Goal: Find specific page/section: Find specific page/section

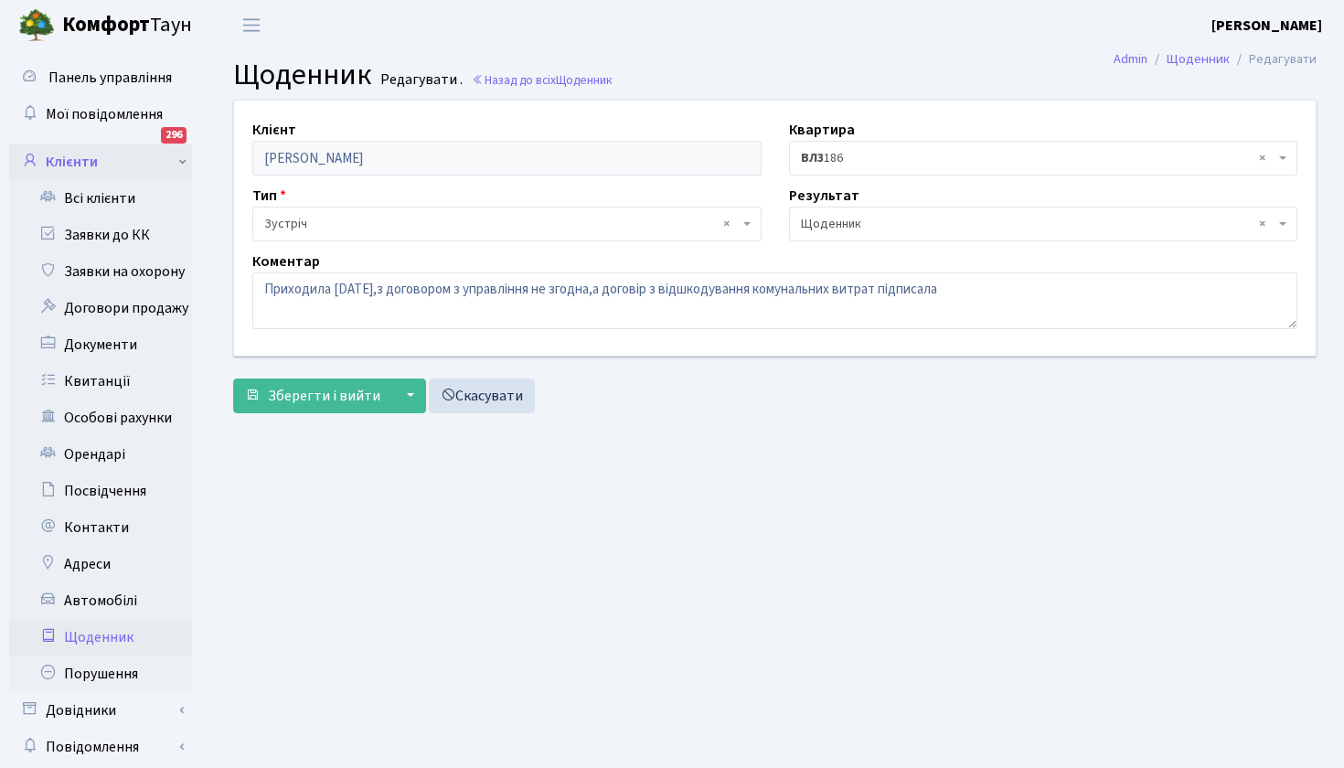
click at [112, 167] on link "Клієнти" at bounding box center [100, 162] width 183 height 37
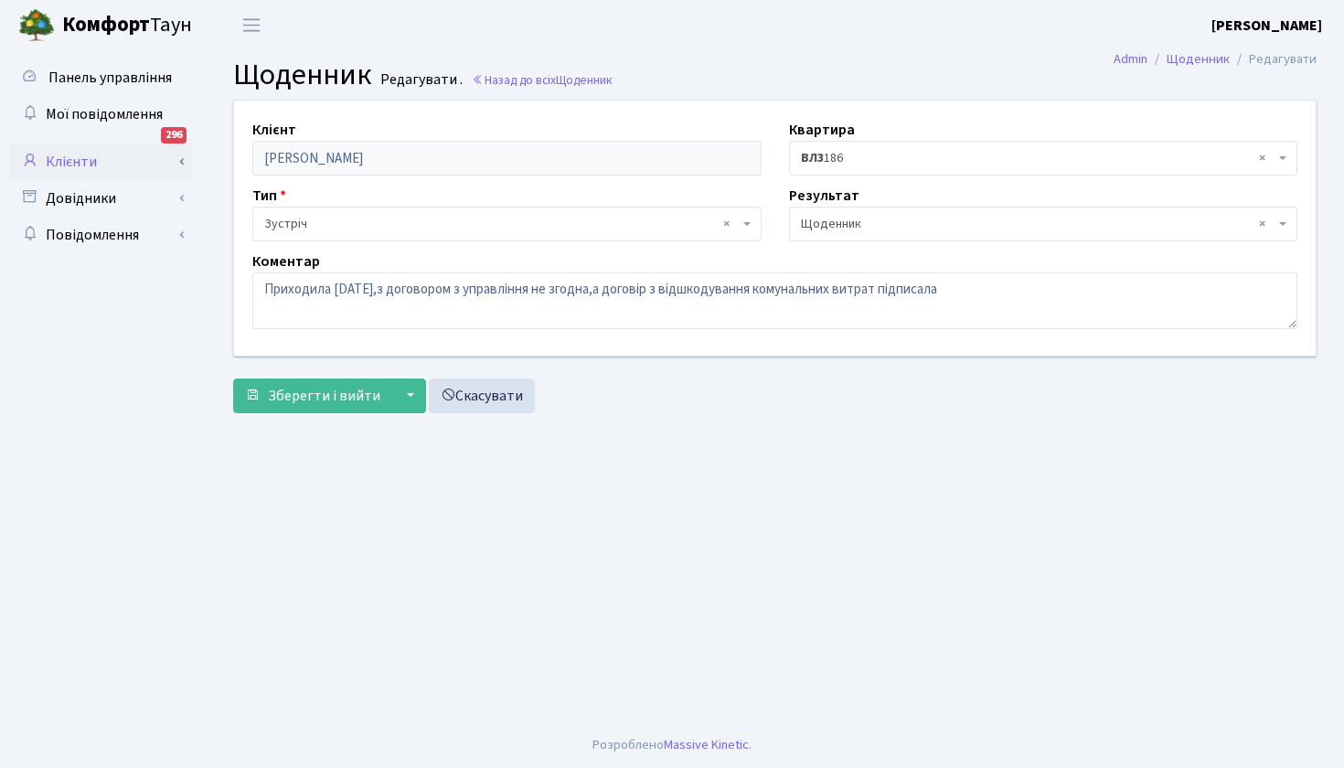
click at [91, 160] on link "Клієнти" at bounding box center [100, 162] width 183 height 37
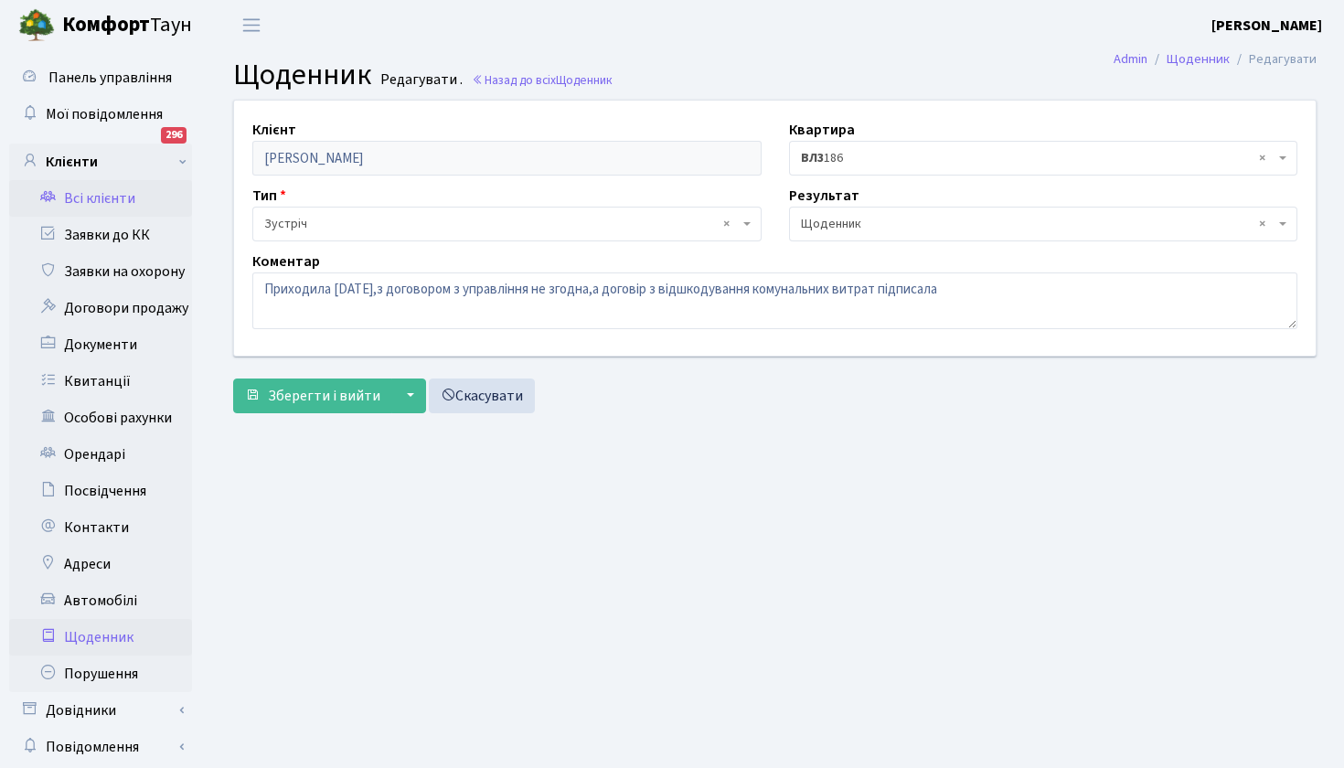
click at [94, 199] on link "Всі клієнти" at bounding box center [100, 198] width 183 height 37
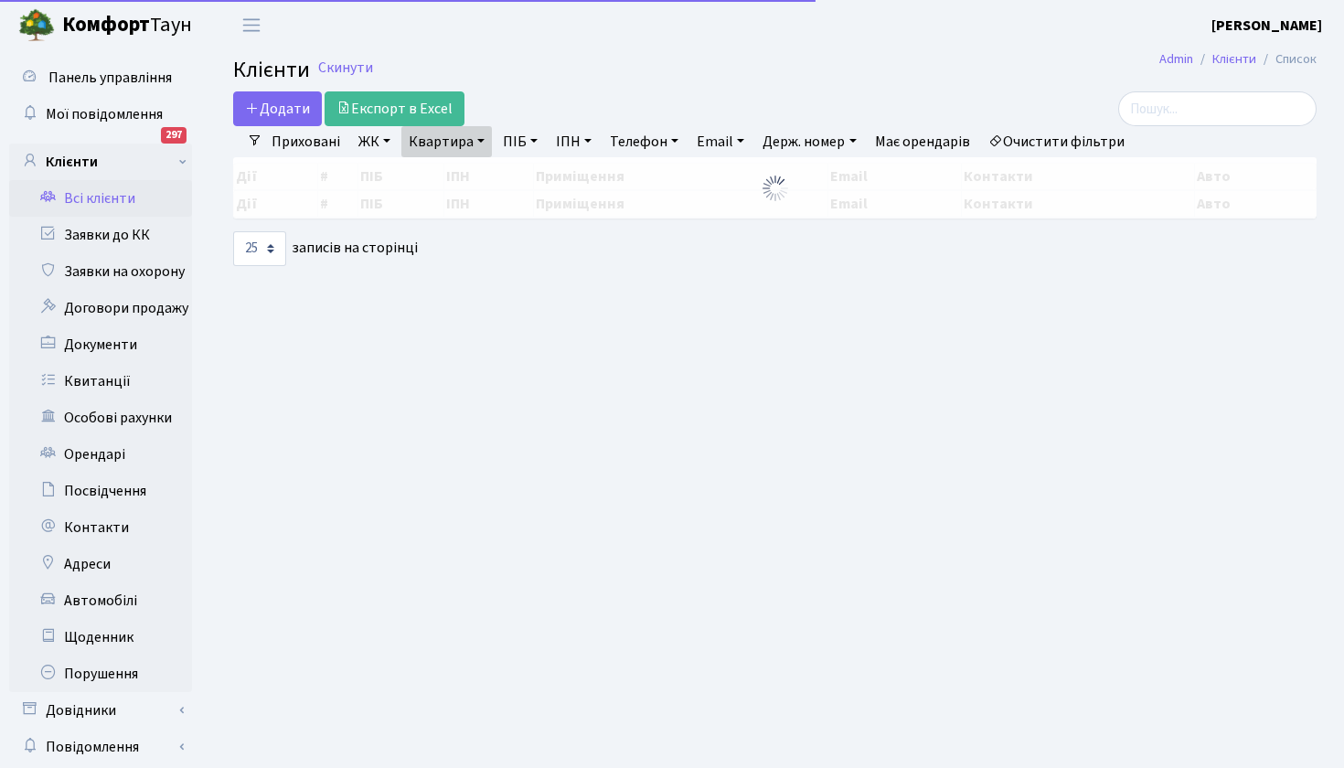
select select "25"
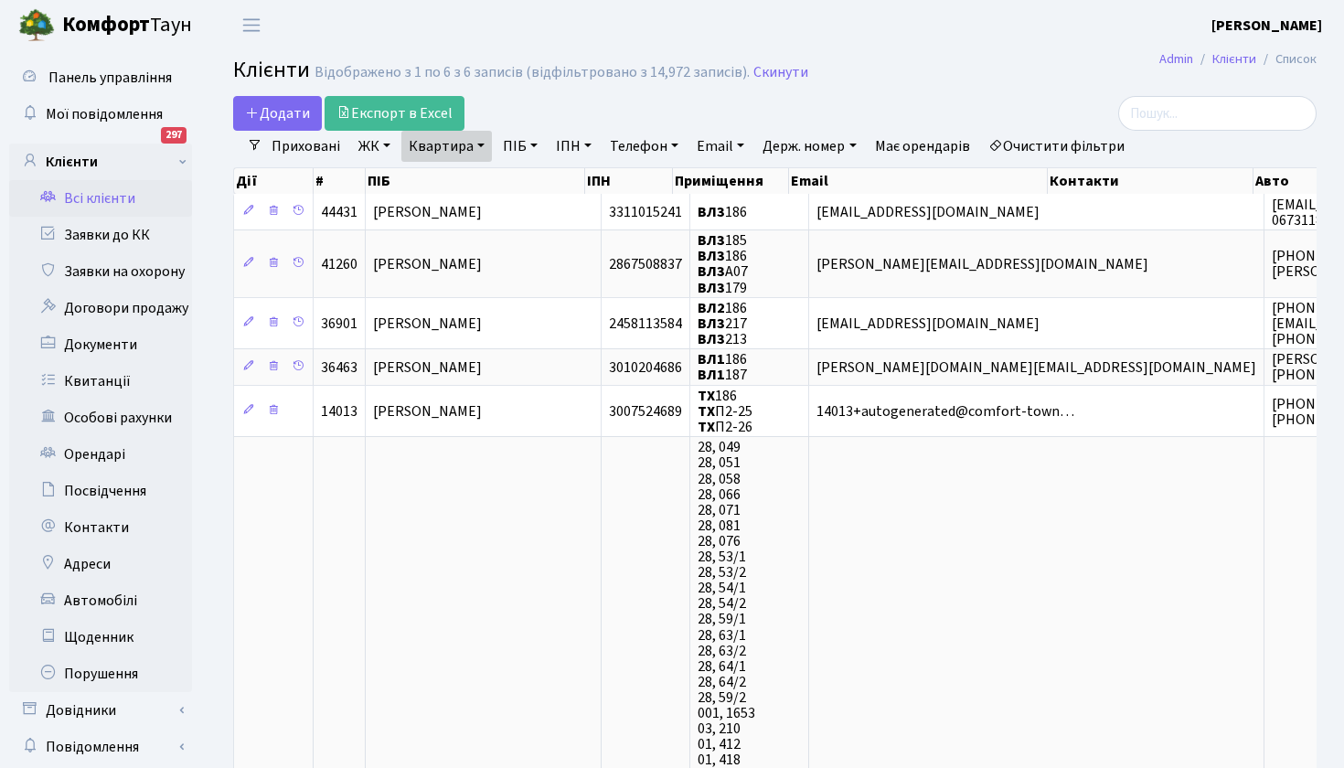
click at [485, 144] on link "Квартира" at bounding box center [446, 146] width 91 height 31
type input "п"
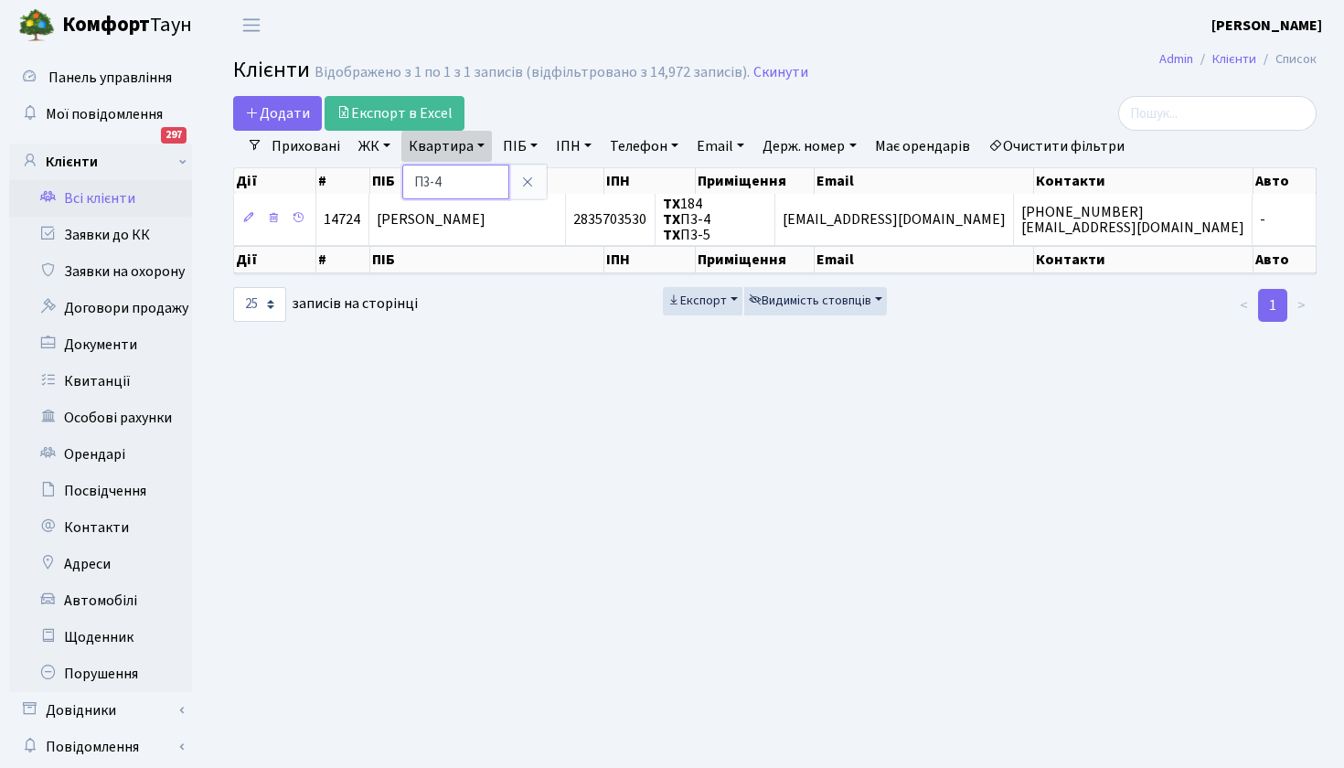
click at [475, 191] on input "П3-4" at bounding box center [455, 182] width 107 height 35
type input "П"
paste input "П1-6"
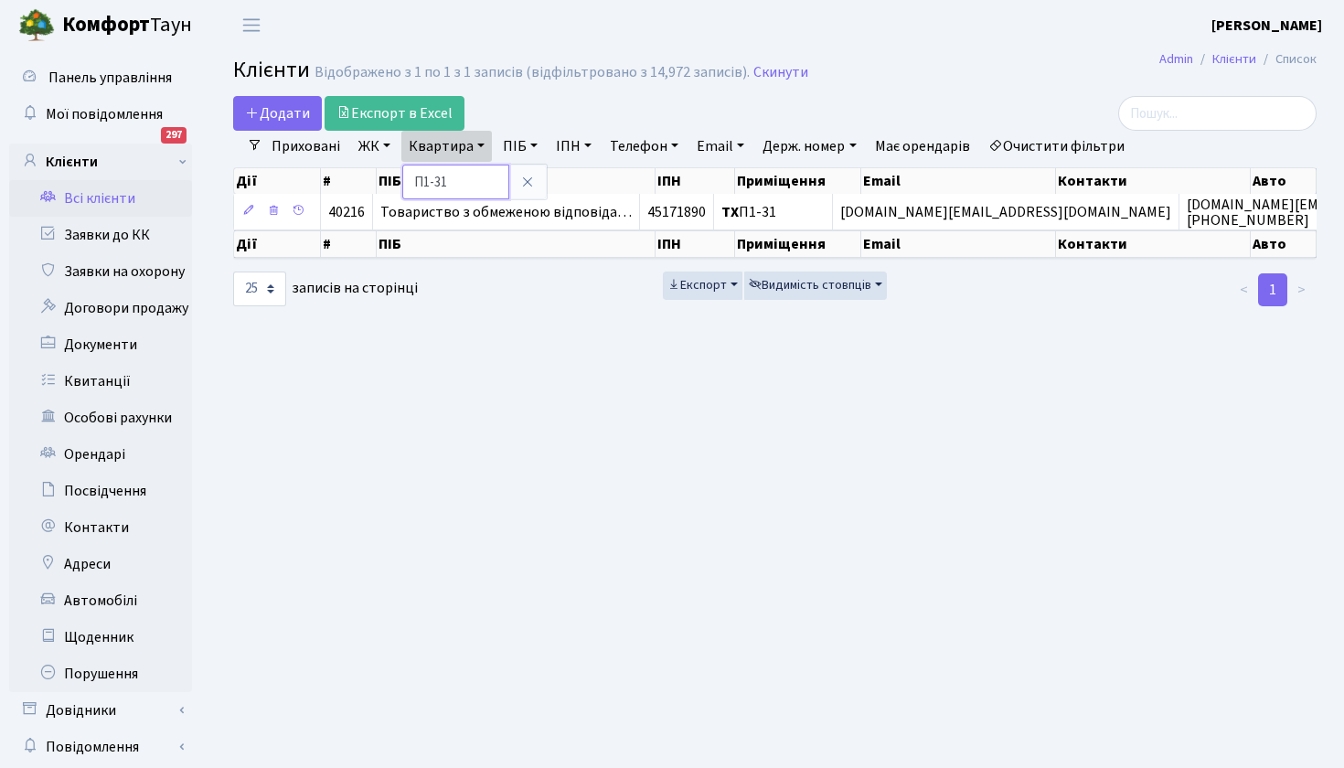
click at [430, 180] on input "П1-31" at bounding box center [455, 182] width 107 height 35
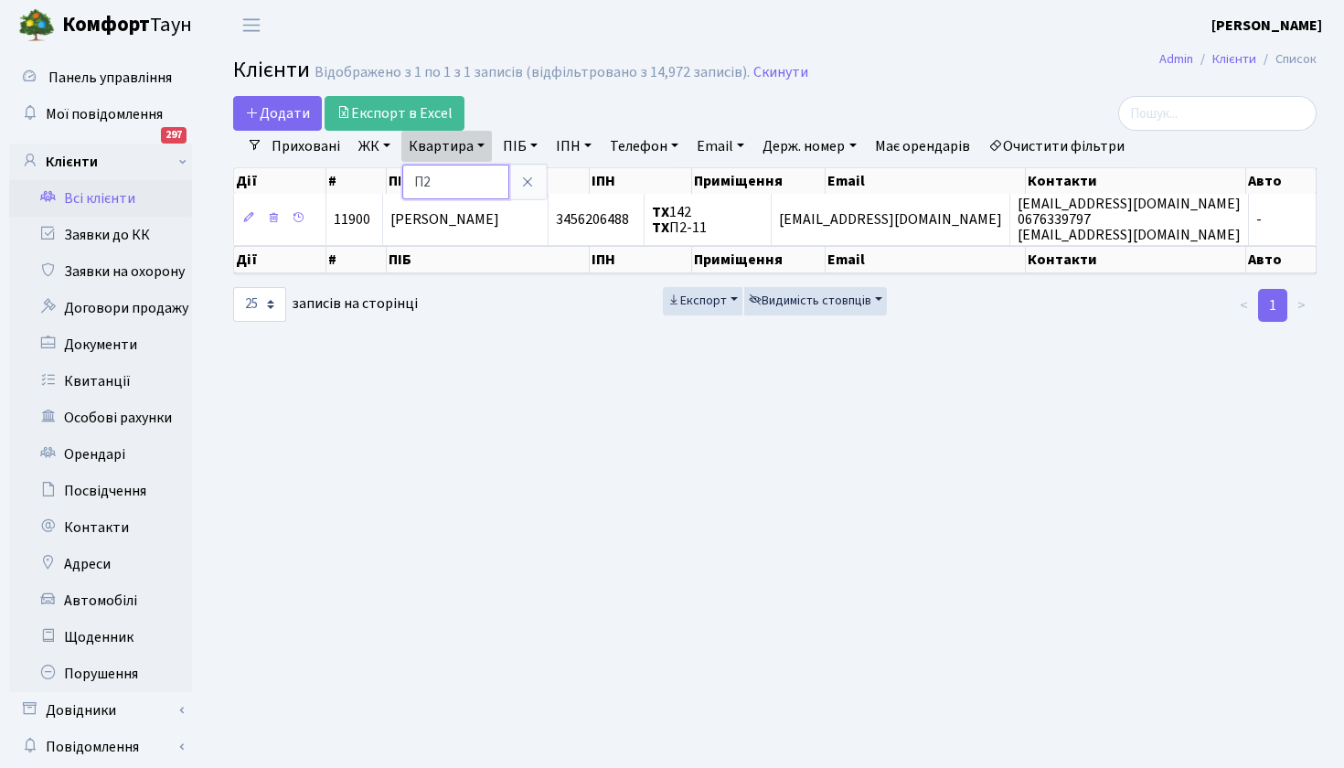
type input "П"
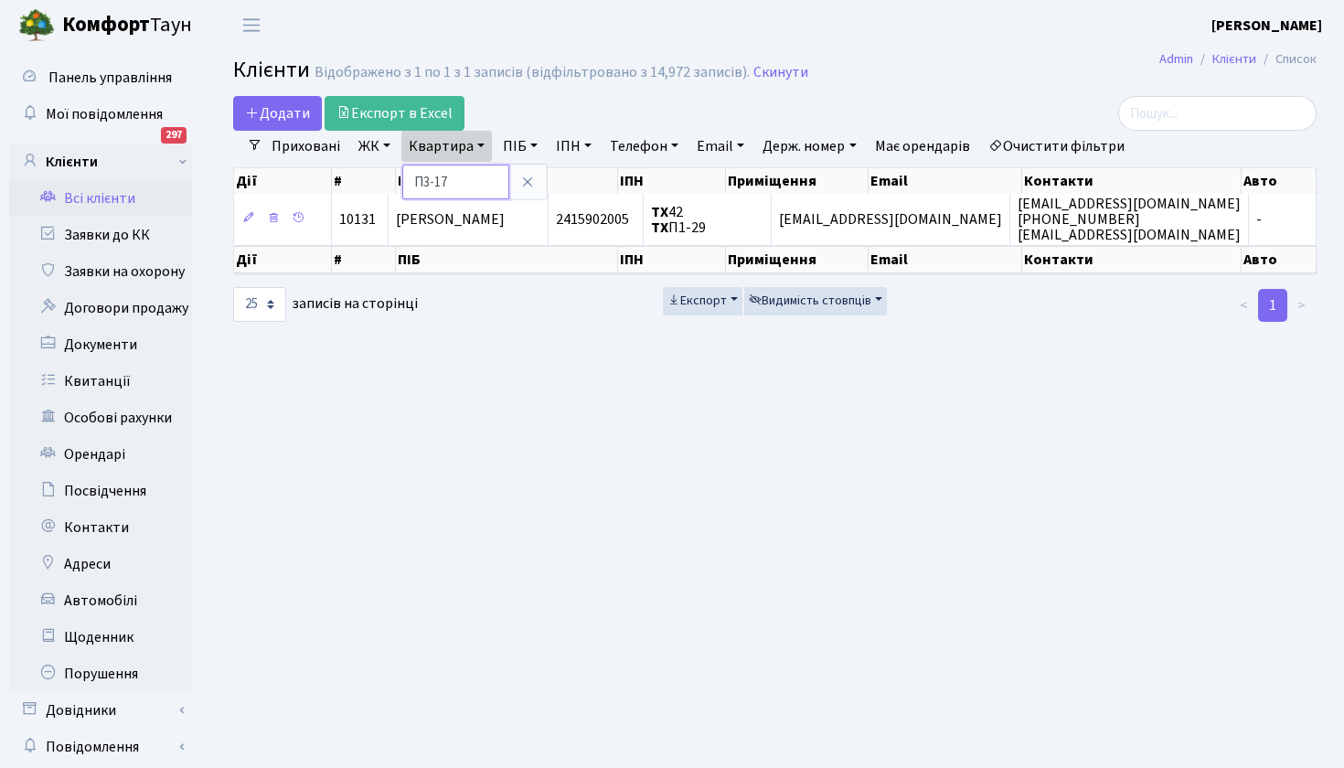
type input "П3-17"
